Goal: Task Accomplishment & Management: Manage account settings

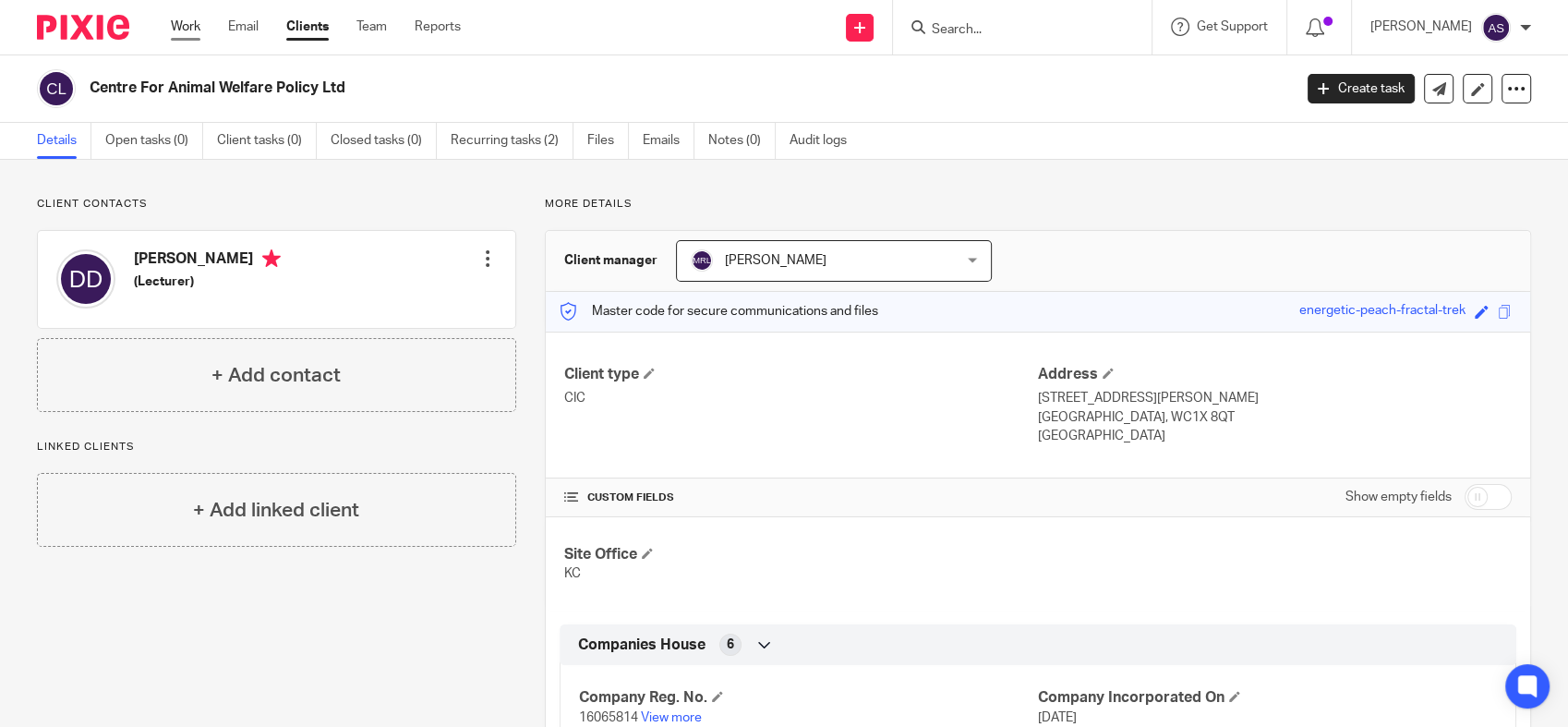
click at [191, 27] on link "Work" at bounding box center [186, 27] width 30 height 19
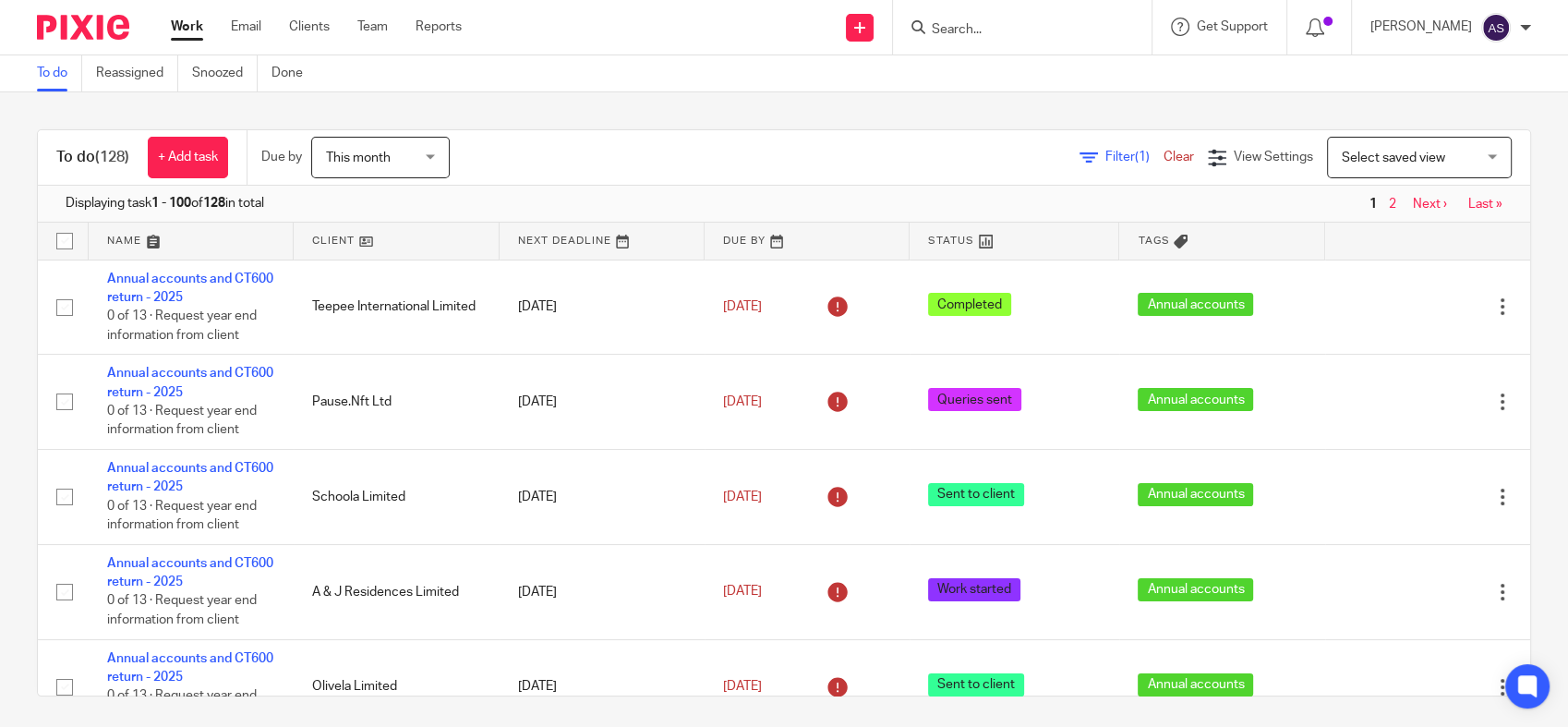
click at [721, 244] on link at bounding box center [807, 240] width 205 height 37
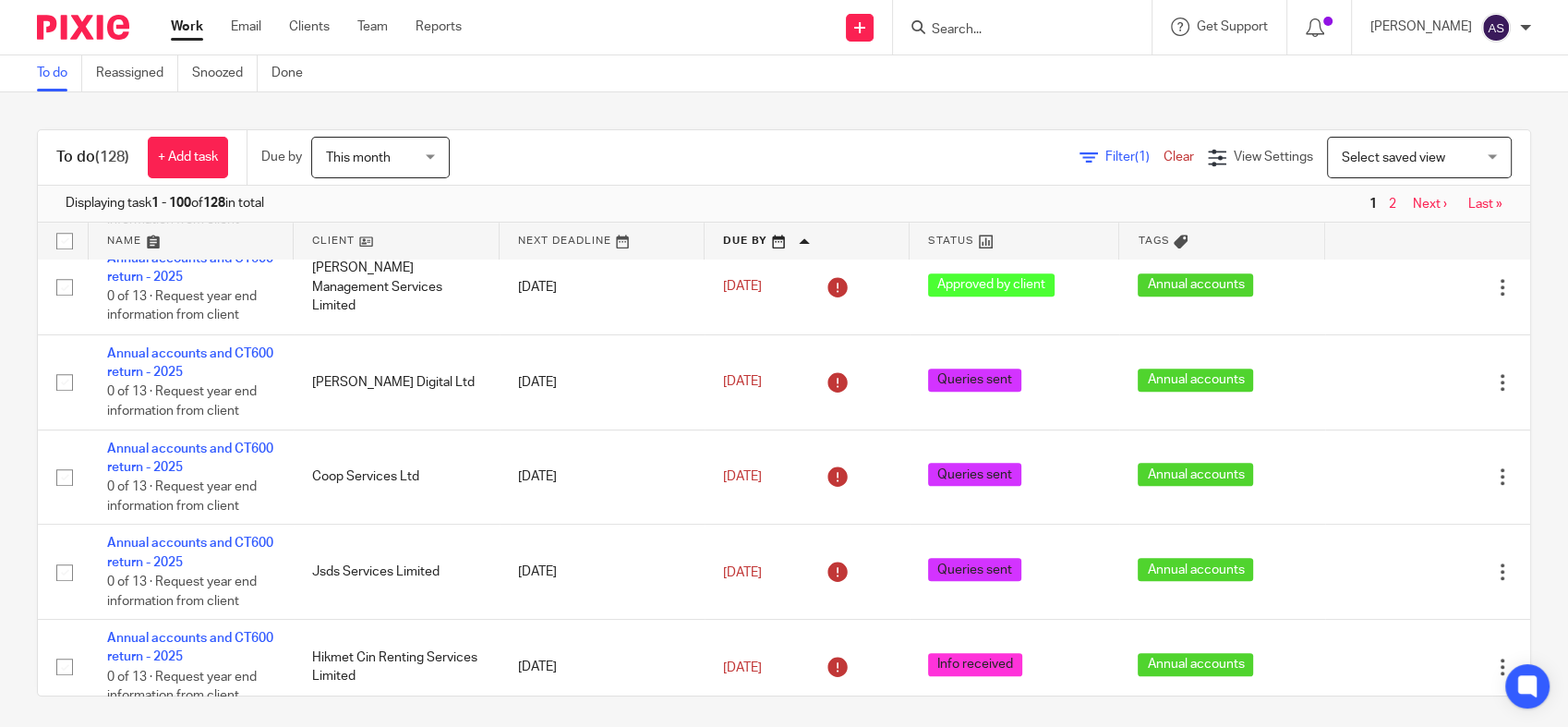
scroll to position [1641, 0]
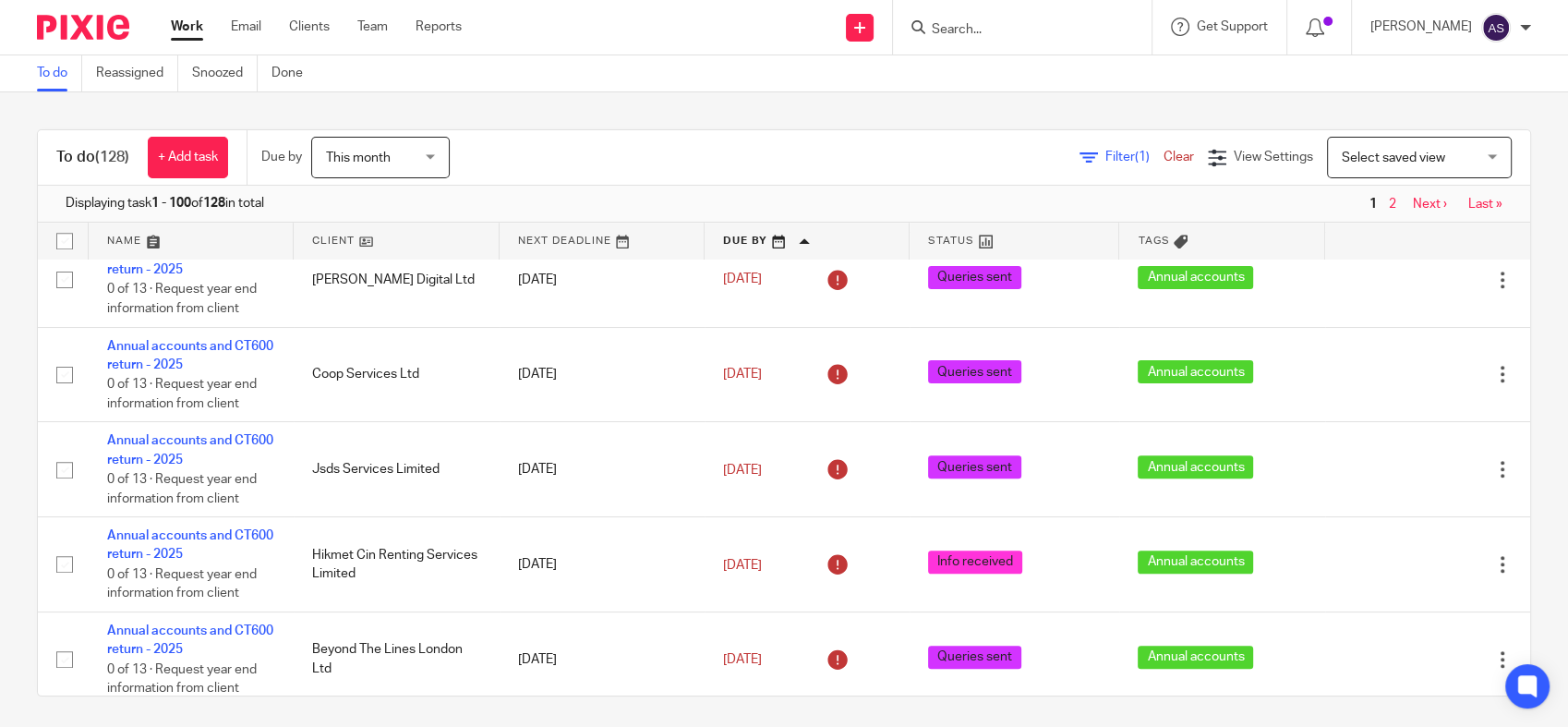
drag, startPoint x: 300, startPoint y: 380, endPoint x: 717, endPoint y: 31, distance: 543.8
click at [731, 72] on main "To do Reassigned Snoozed Done To do (128) + Add task Due by This month This mon…" at bounding box center [784, 363] width 1568 height 727
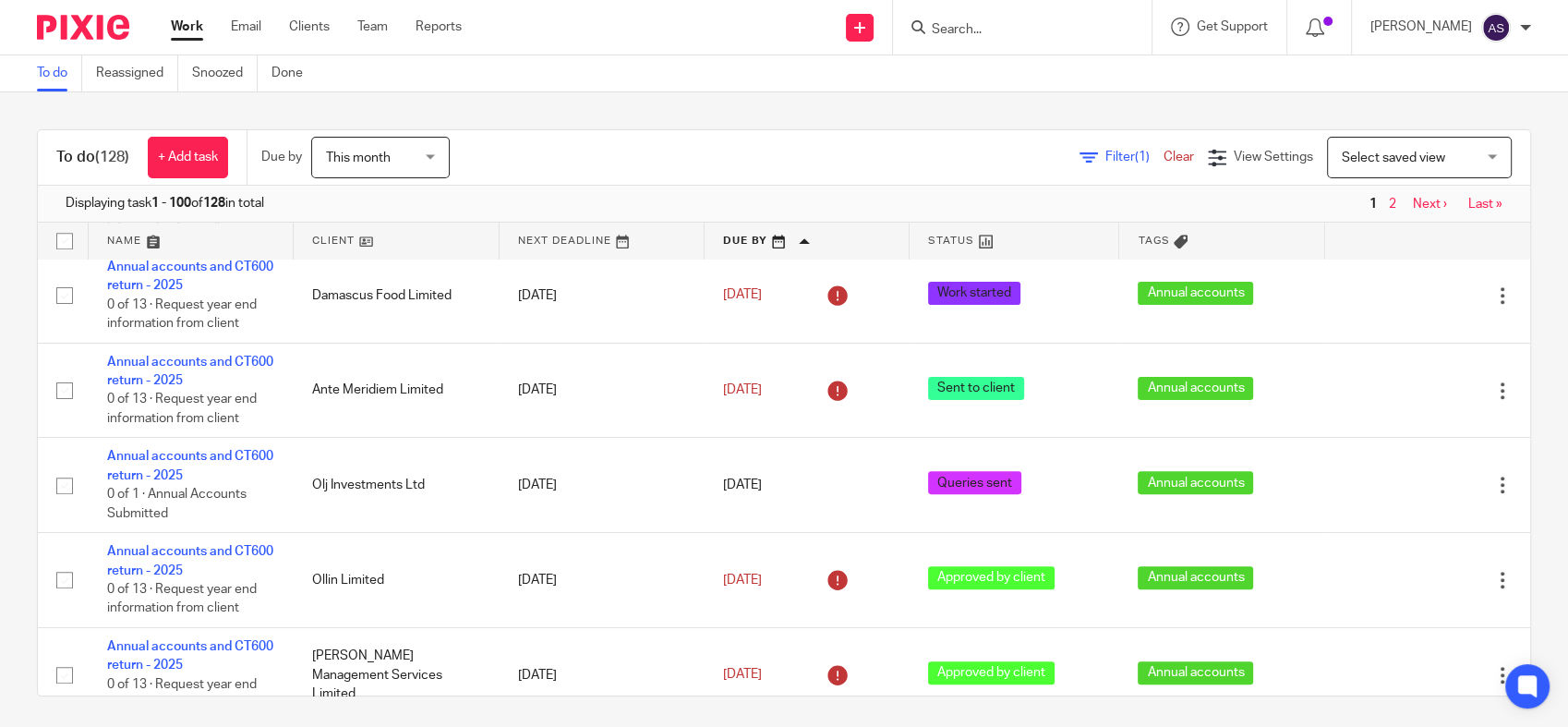
scroll to position [1129, 0]
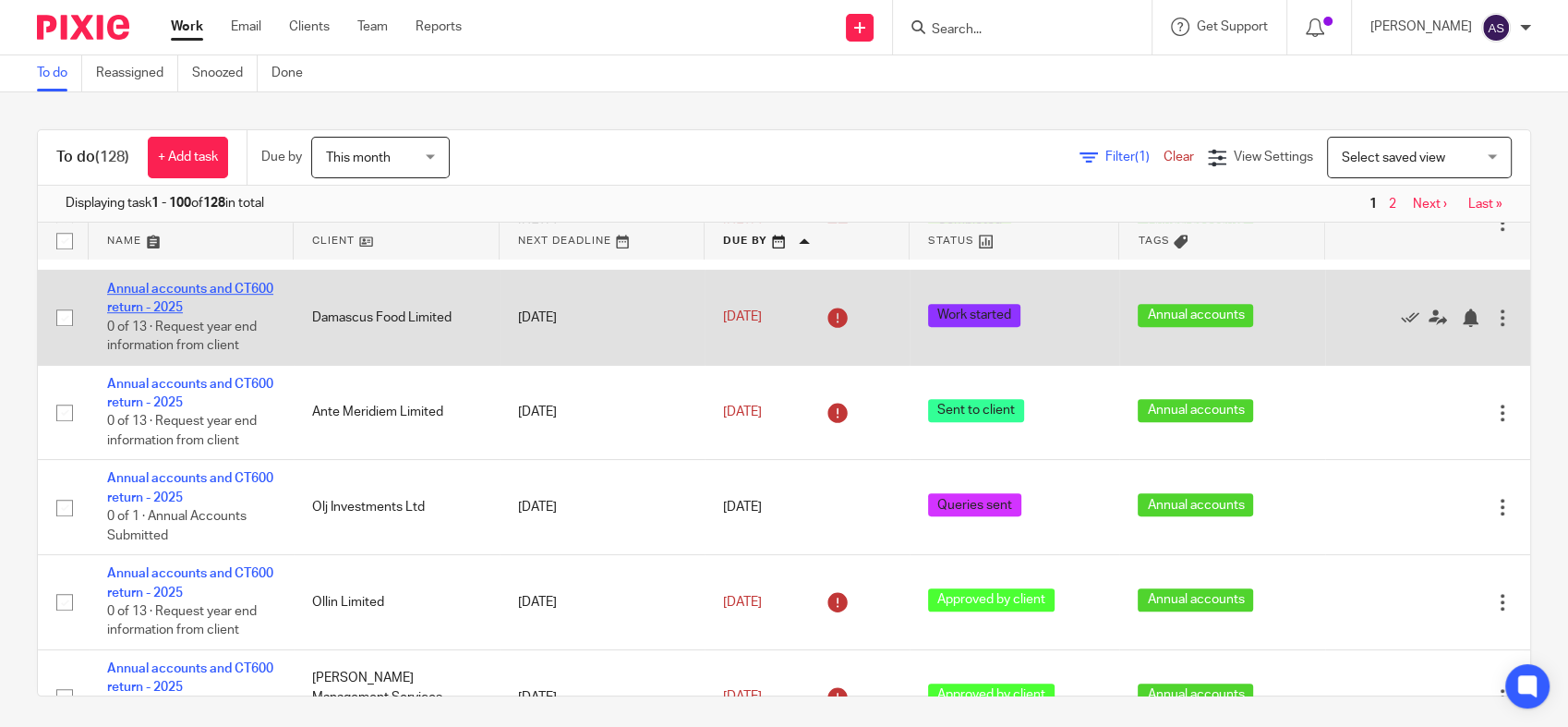
click at [126, 306] on link "Annual accounts and CT600 return - 2025" at bounding box center [190, 299] width 166 height 32
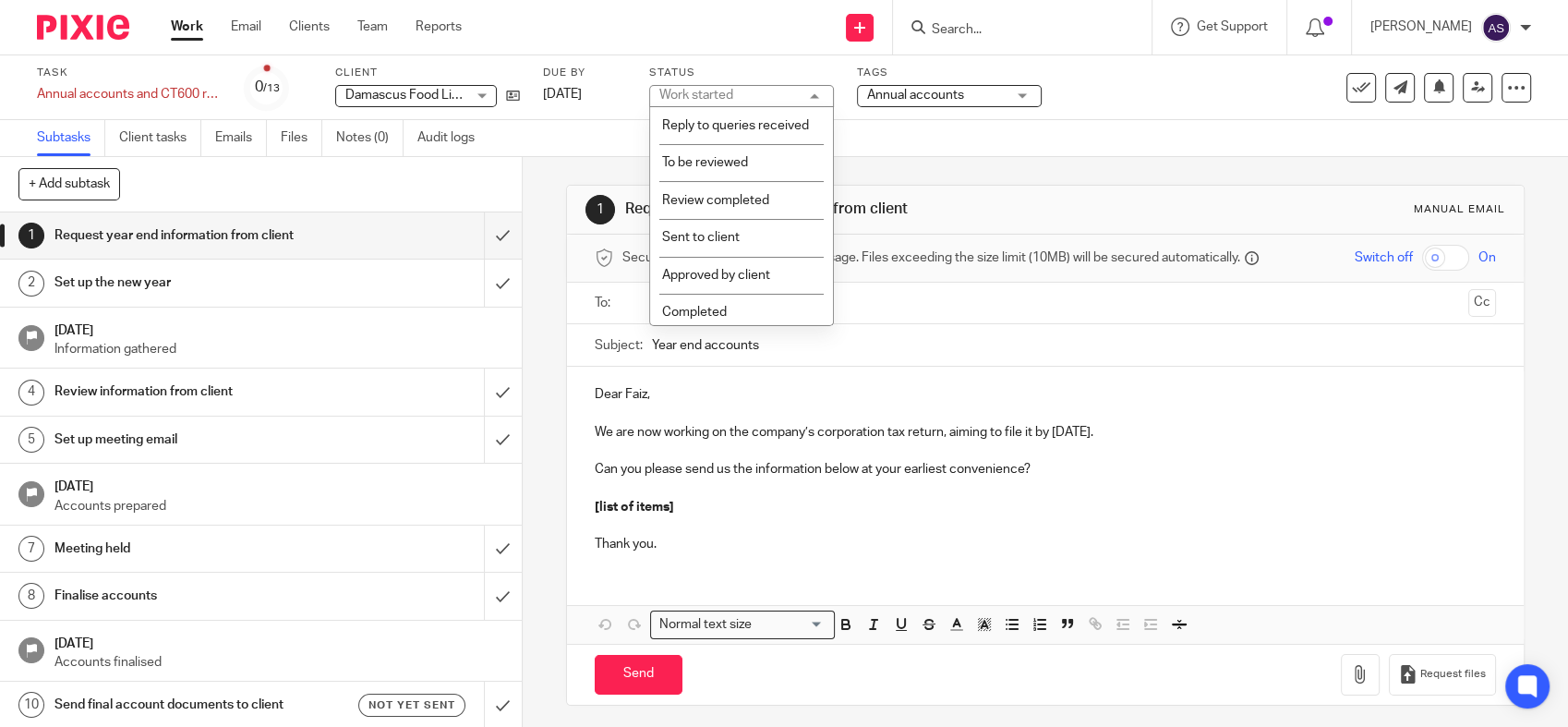
scroll to position [308, 0]
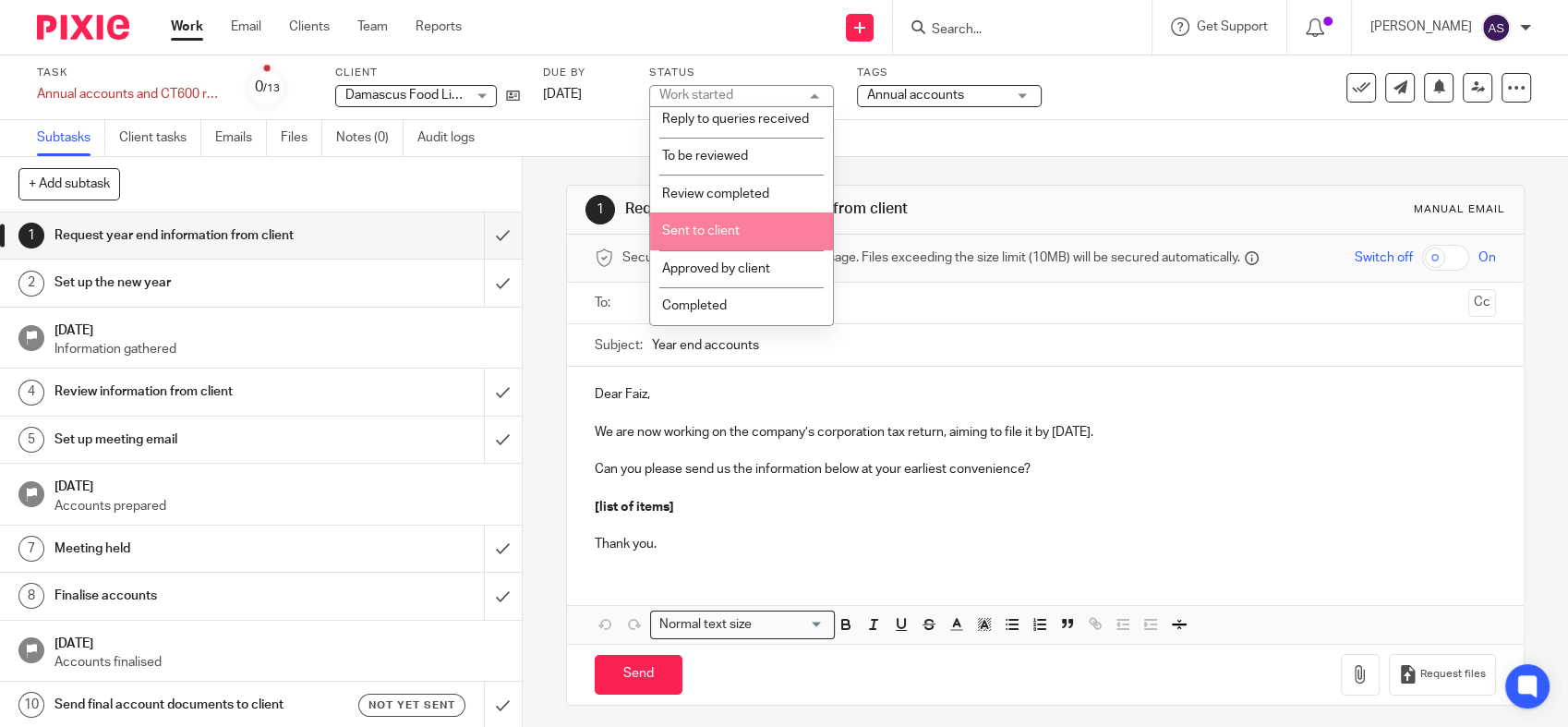
click at [733, 250] on li "Sent to client" at bounding box center [740, 231] width 183 height 38
